Goal: Find specific page/section: Find specific page/section

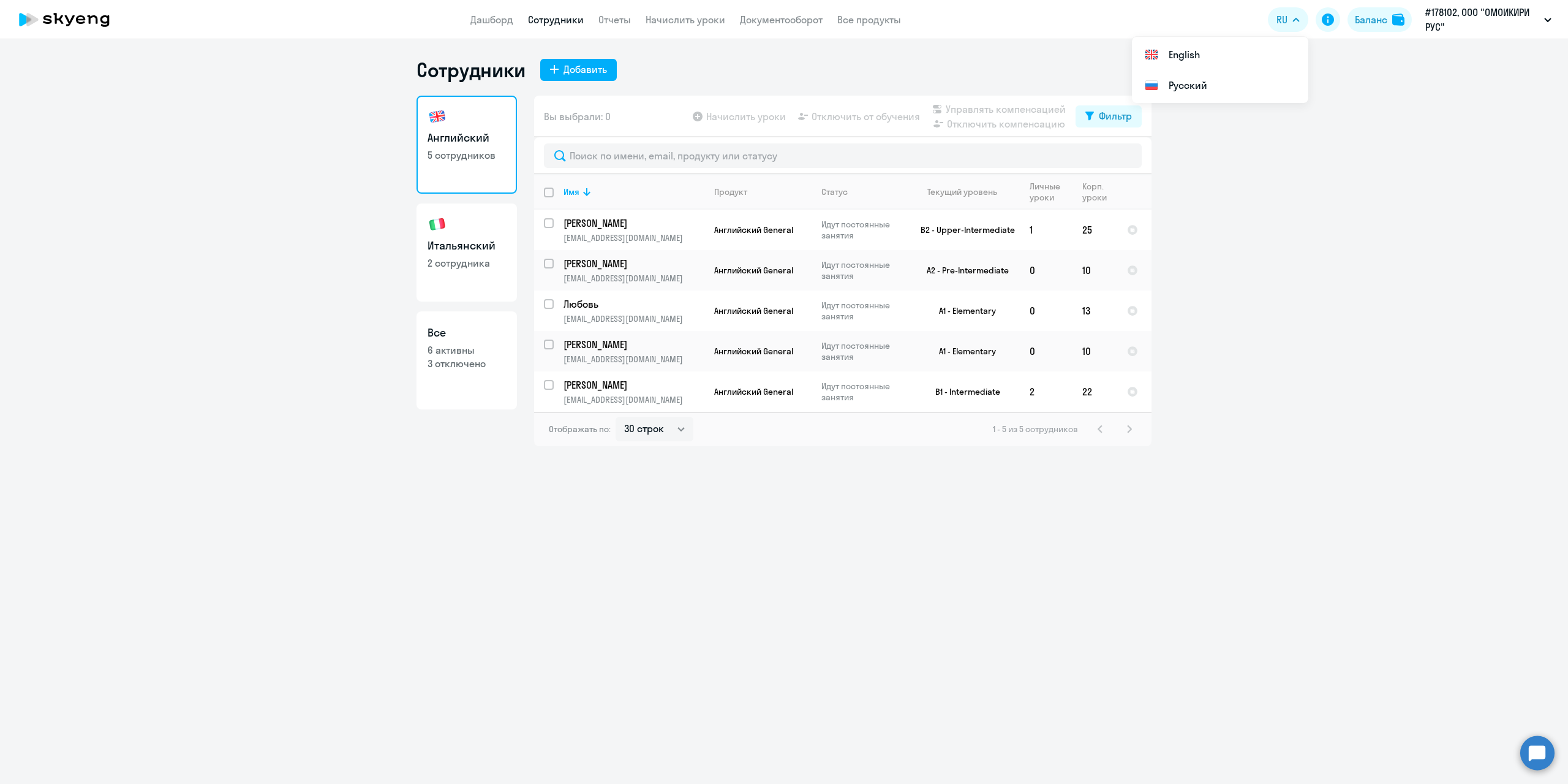
select select "30"
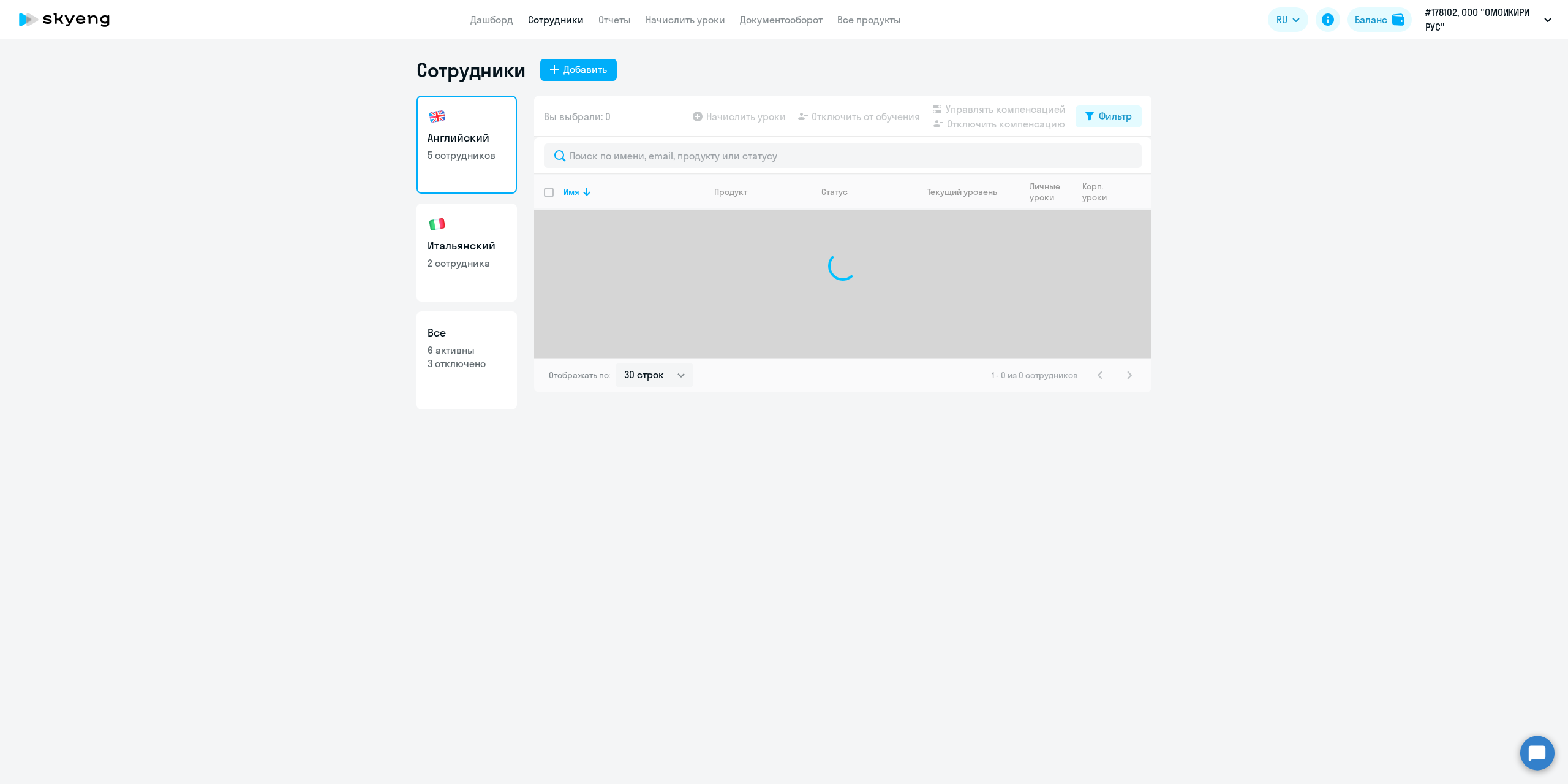
select select "30"
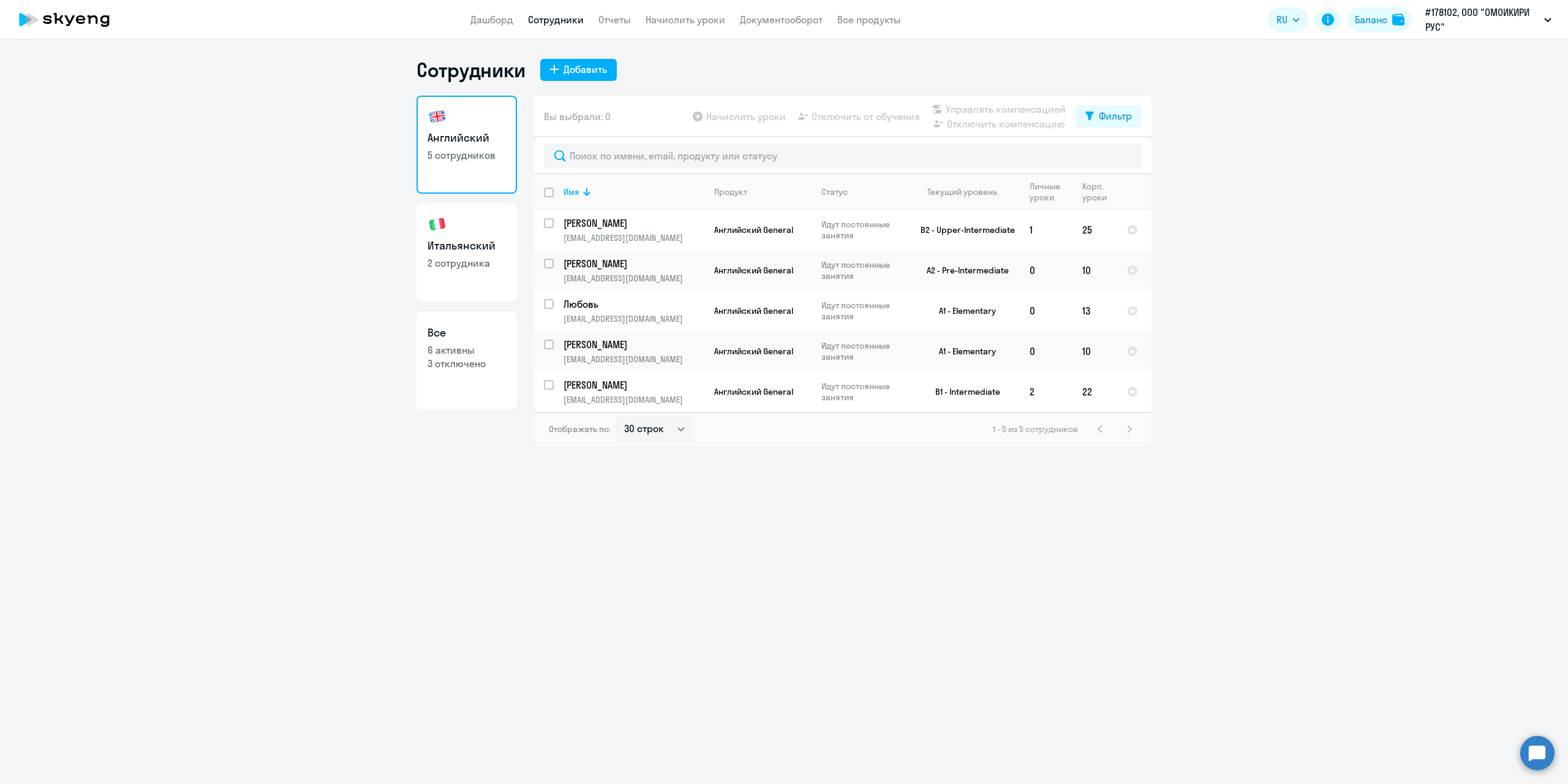
click at [463, 256] on link "Итальянский 2 сотрудника" at bounding box center [466, 252] width 100 height 98
select select "30"
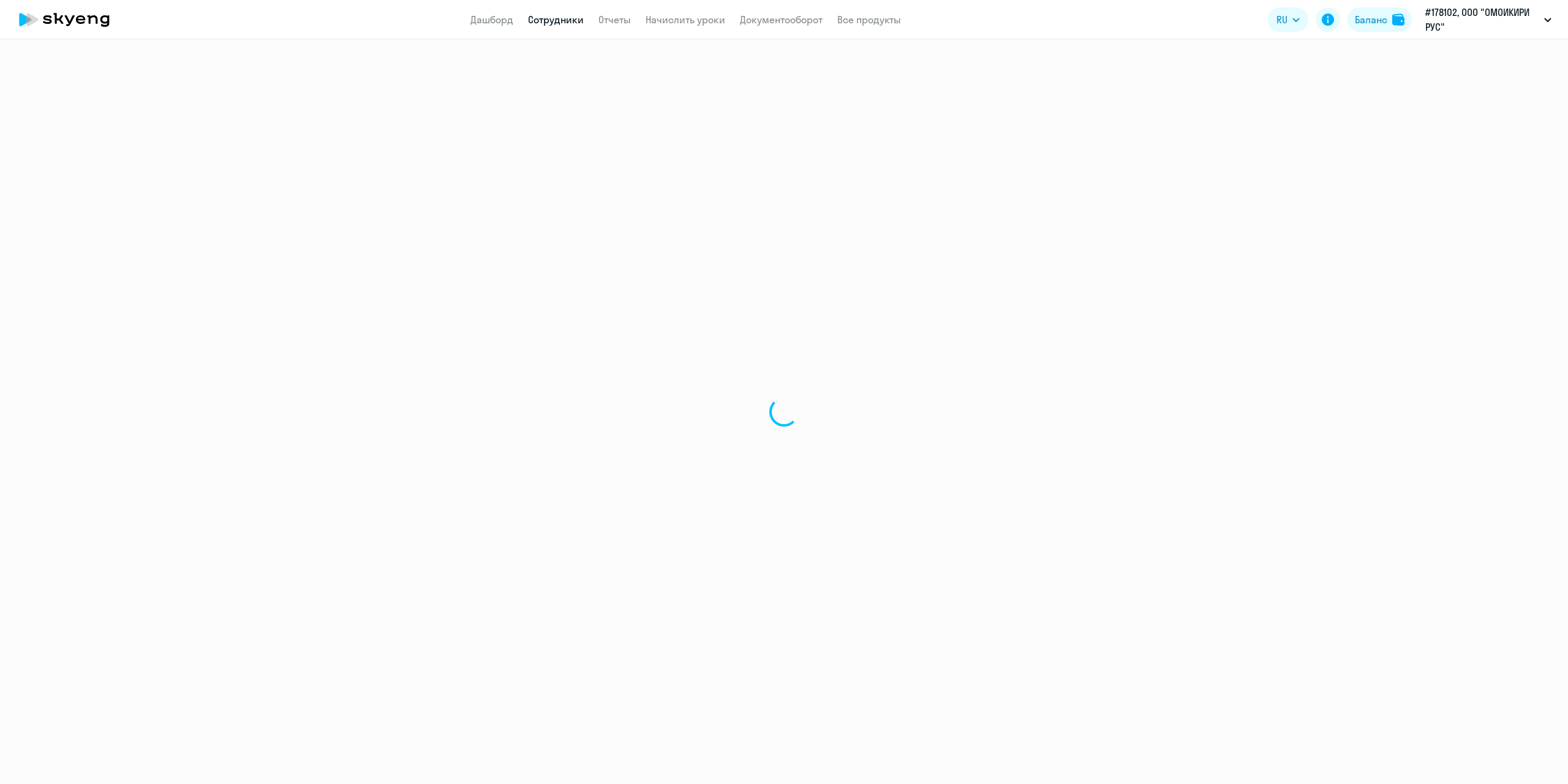
select select "30"
